Goal: Information Seeking & Learning: Find specific fact

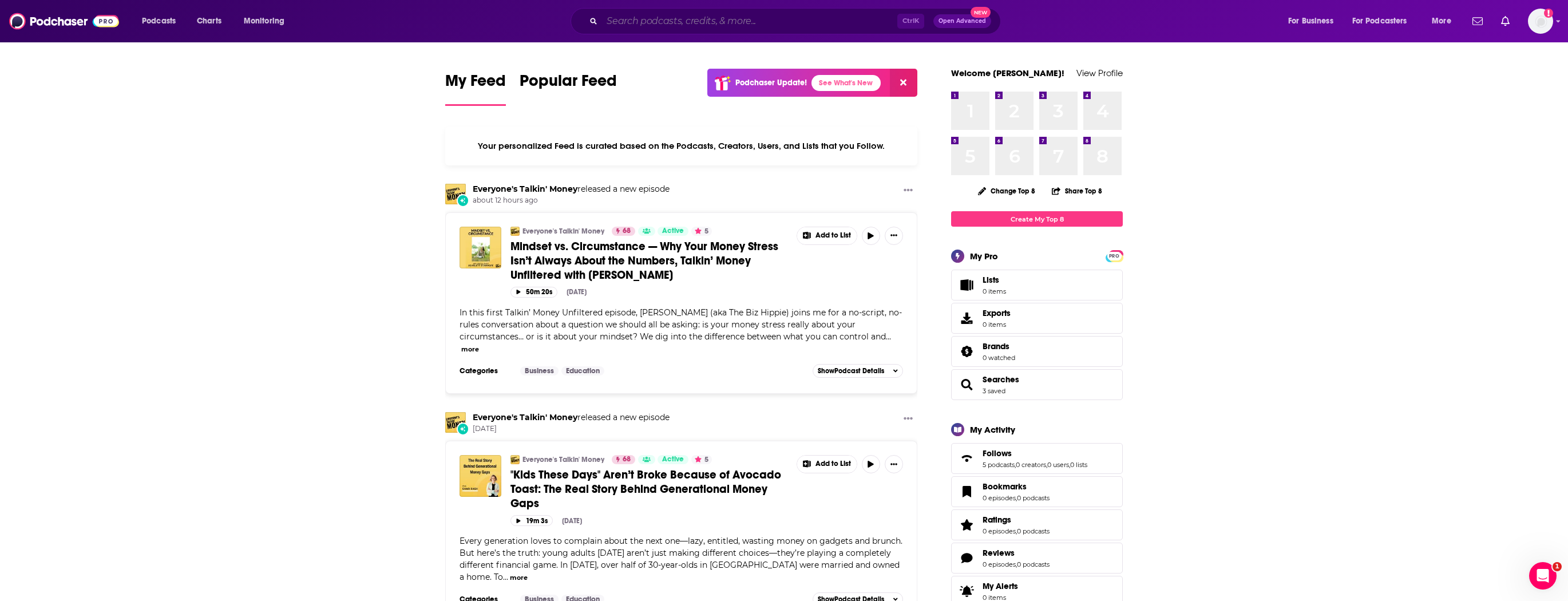
click at [654, 18] on input "Search podcasts, credits, & more..." at bounding box center [749, 21] width 295 height 18
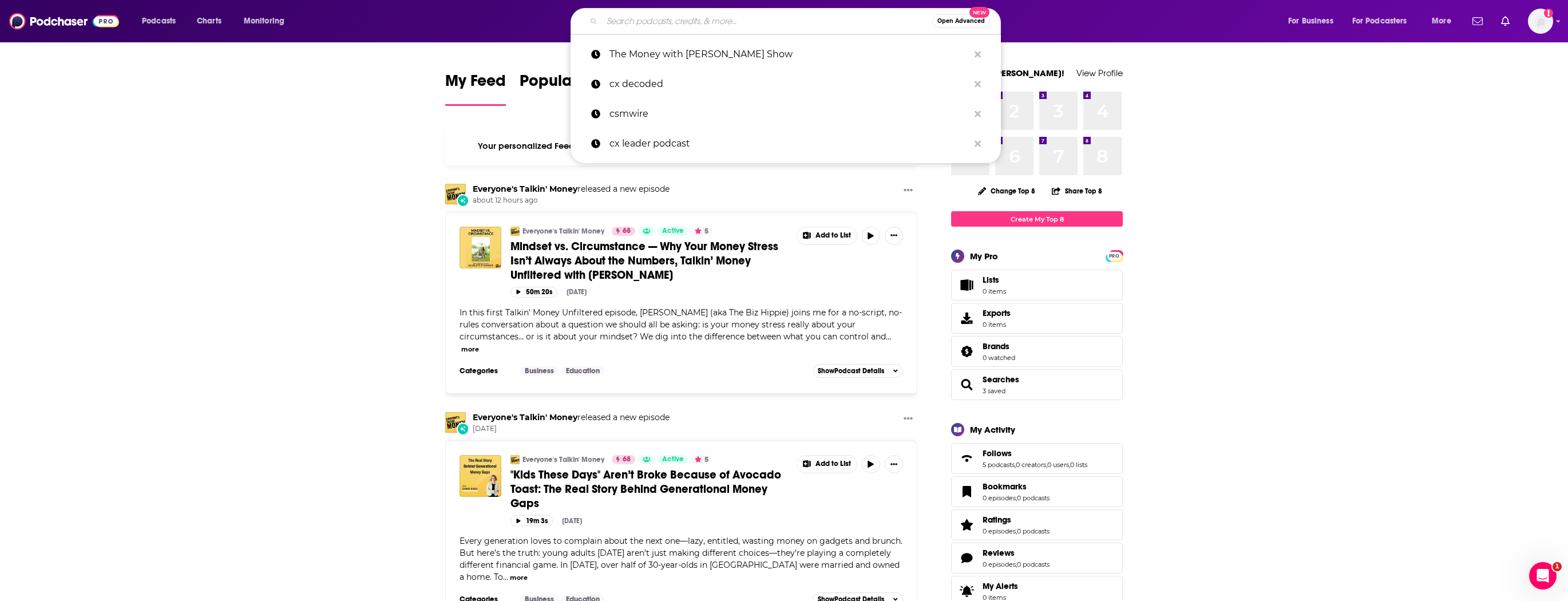
paste input "Heavy Strategy"
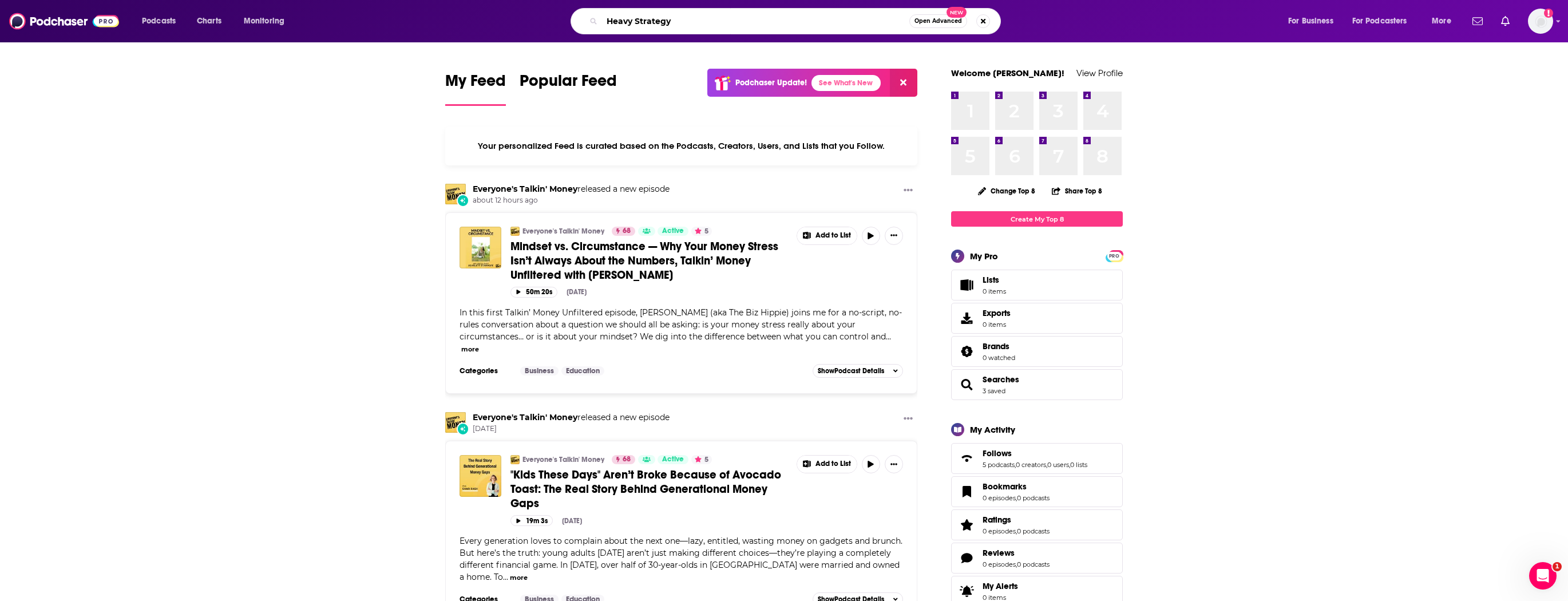
type input "Heavy Strategy"
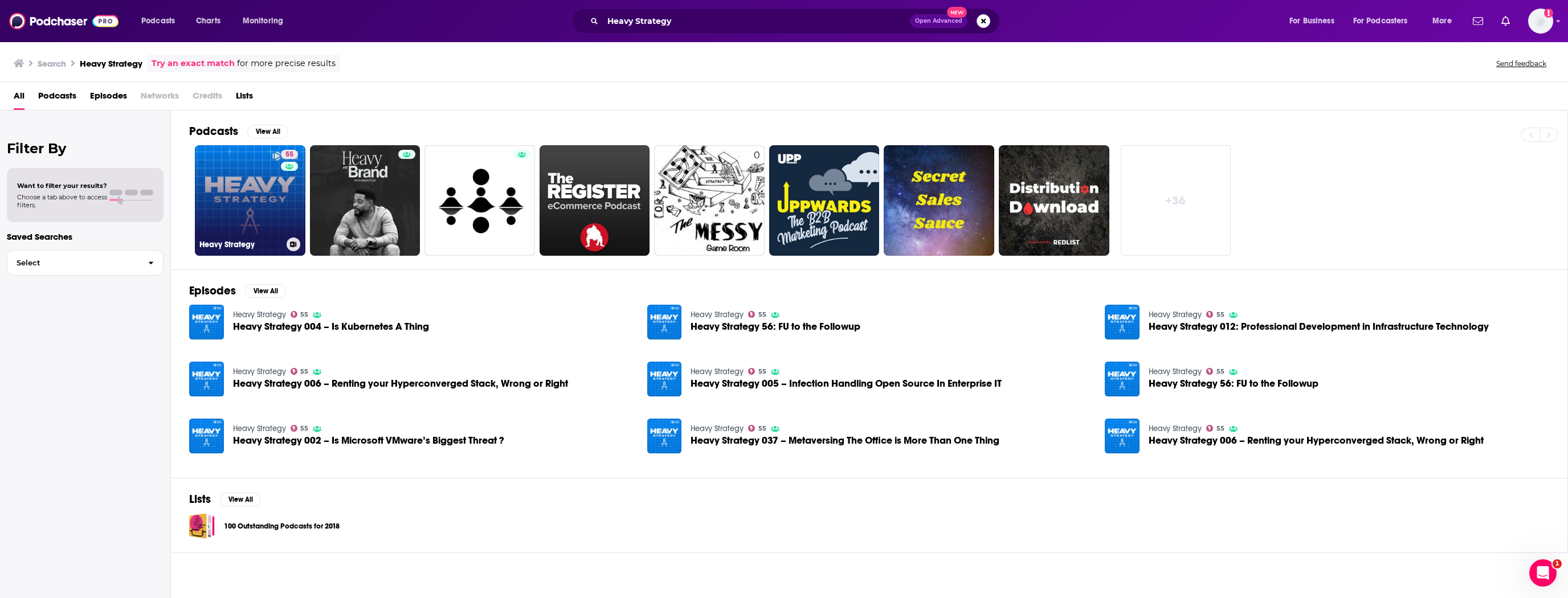
click at [226, 214] on link "55 Heavy Strategy" at bounding box center [249, 200] width 110 height 110
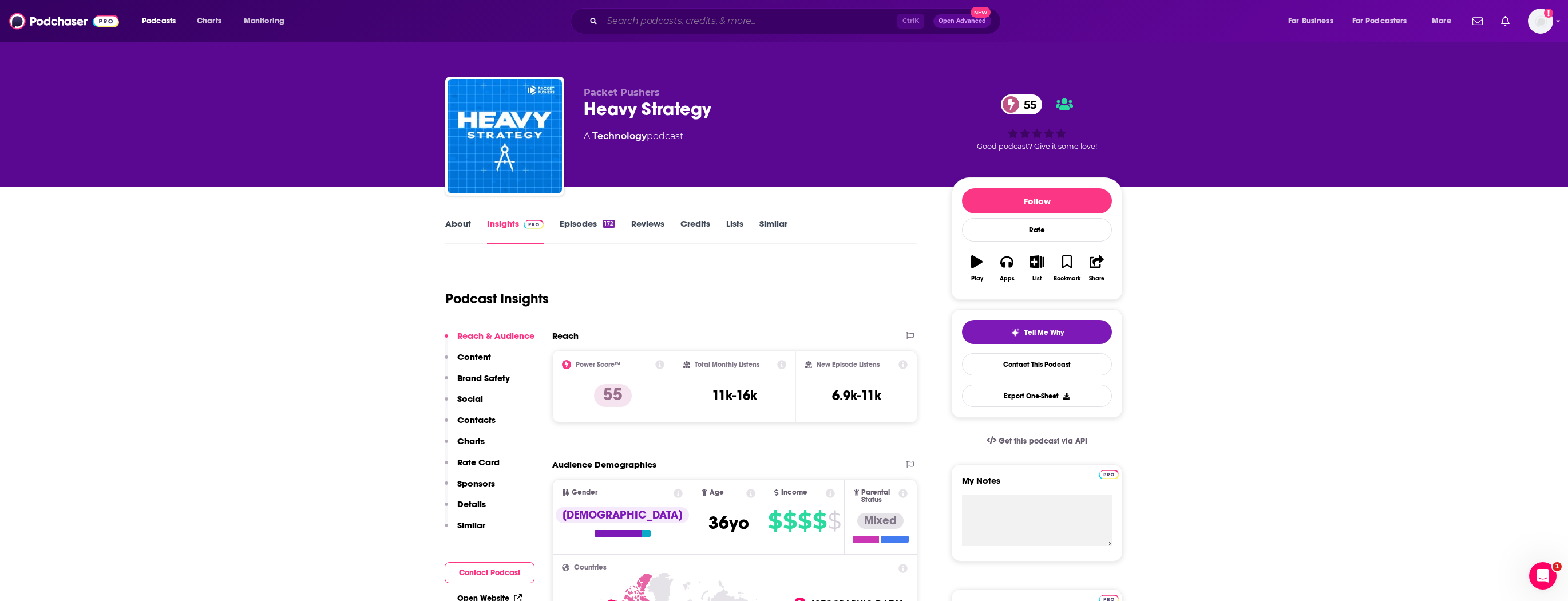
click at [619, 26] on input "Search podcasts, credits, & more..." at bounding box center [749, 21] width 295 height 18
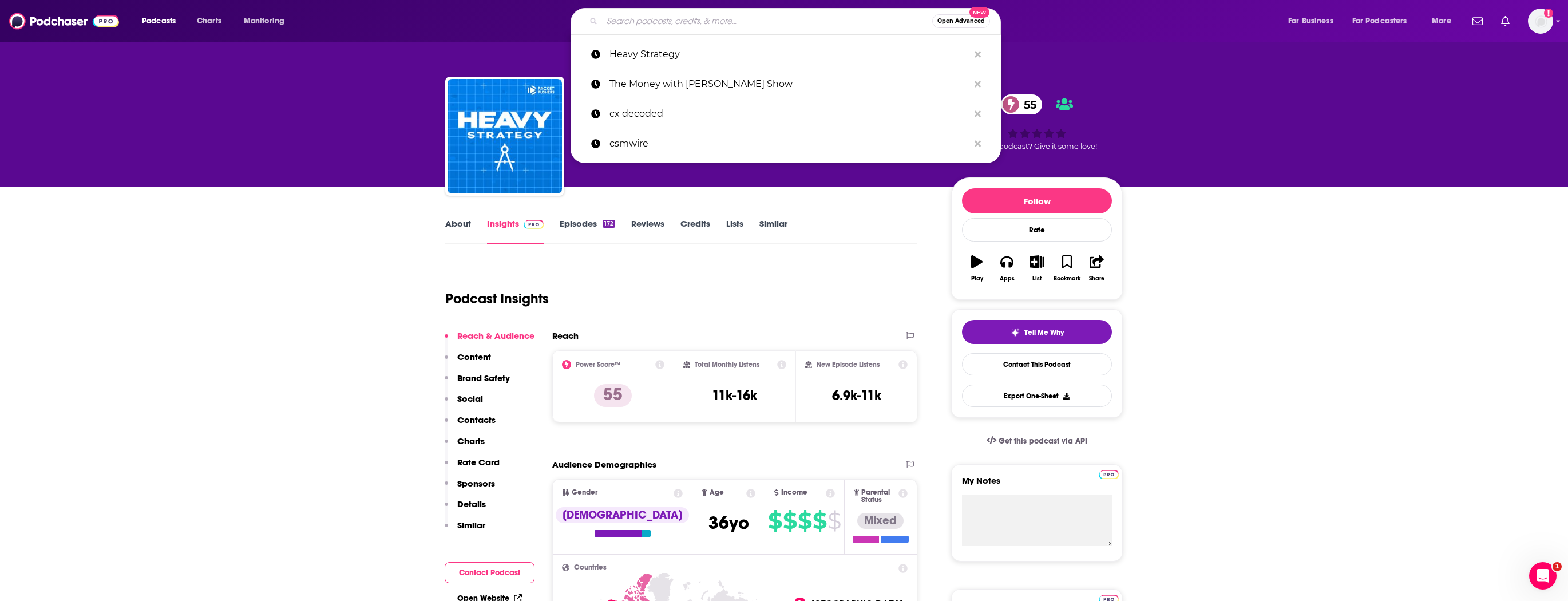
paste input "Heavy Networking"
type input "Heavy Networking"
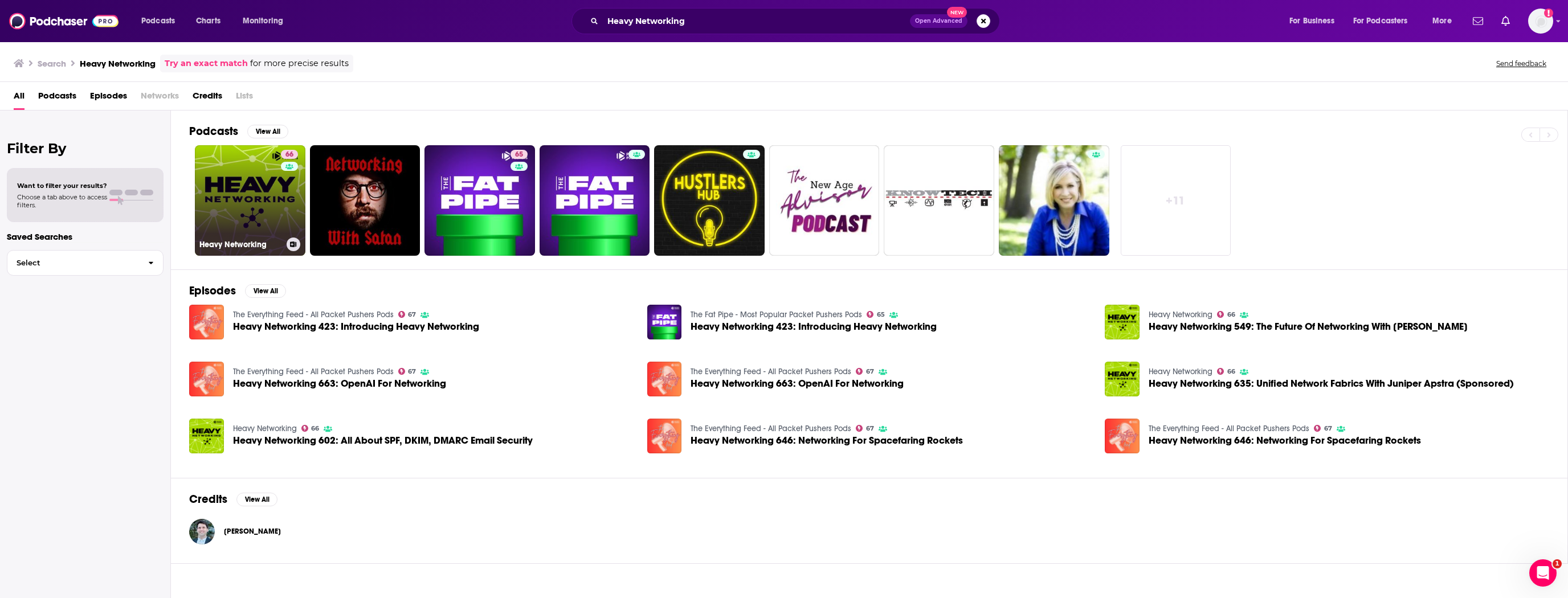
click at [278, 212] on link "66 Heavy Networking" at bounding box center [249, 200] width 110 height 110
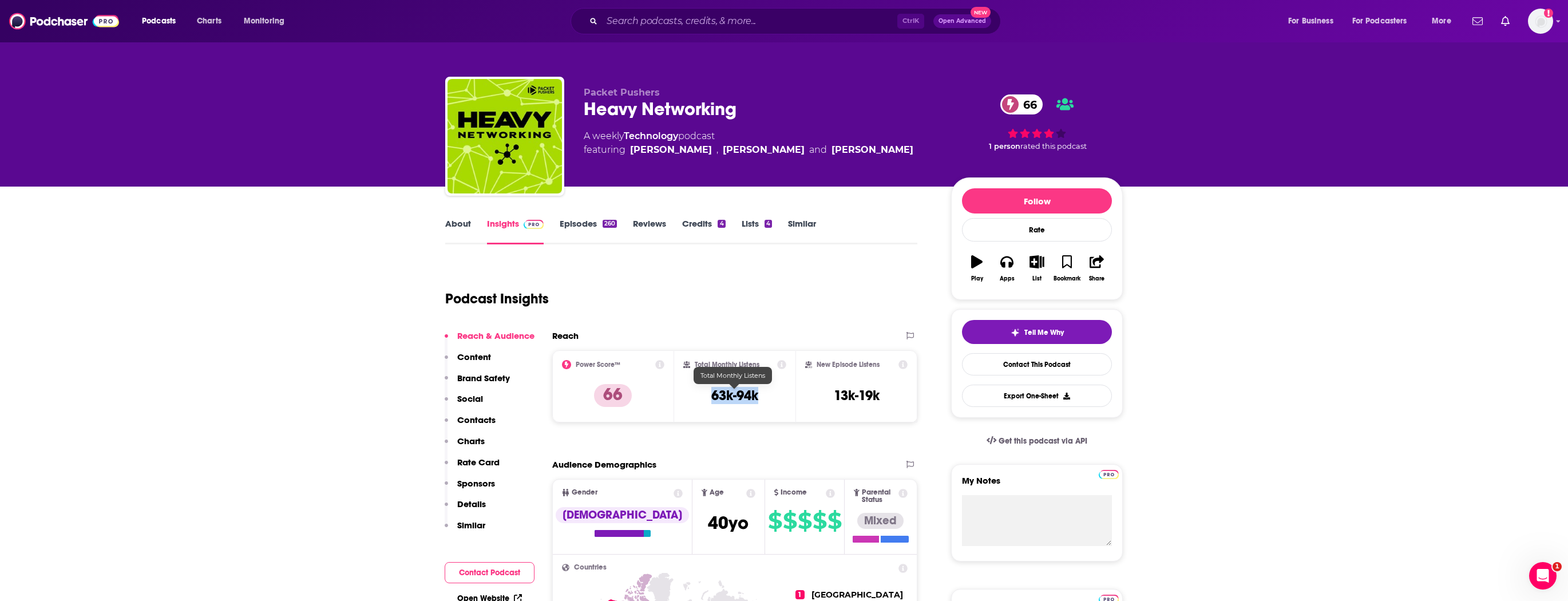
drag, startPoint x: 760, startPoint y: 393, endPoint x: 713, endPoint y: 395, distance: 47.0
click at [713, 395] on div "Total Monthly Listens 63k-94k" at bounding box center [734, 387] width 103 height 53
copy h3 "63k-94k"
